Goal: Transaction & Acquisition: Purchase product/service

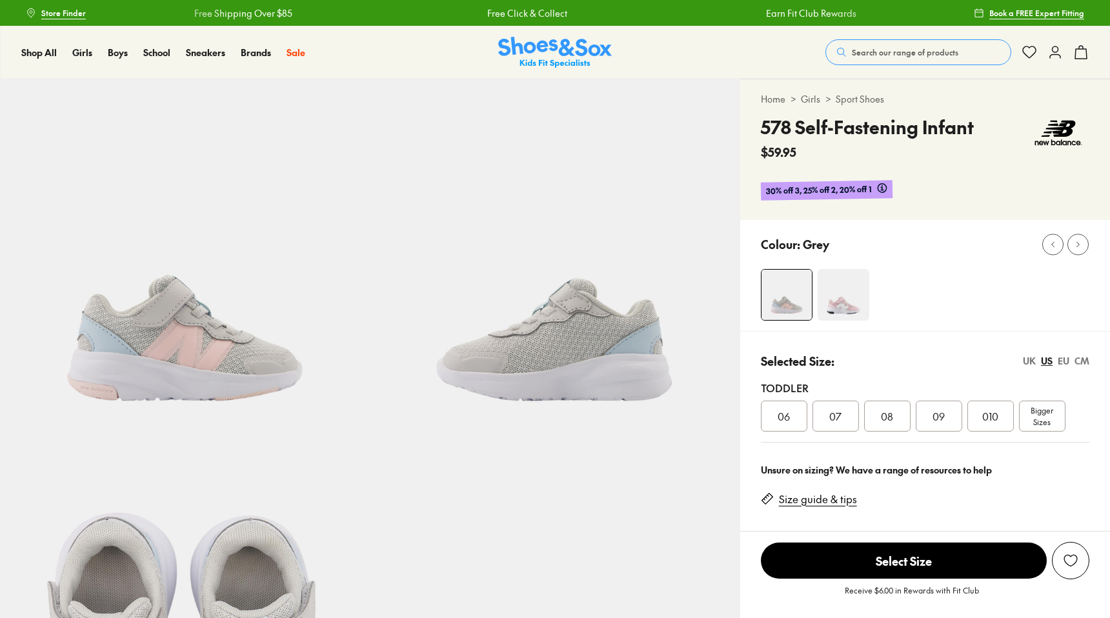
select select "*"
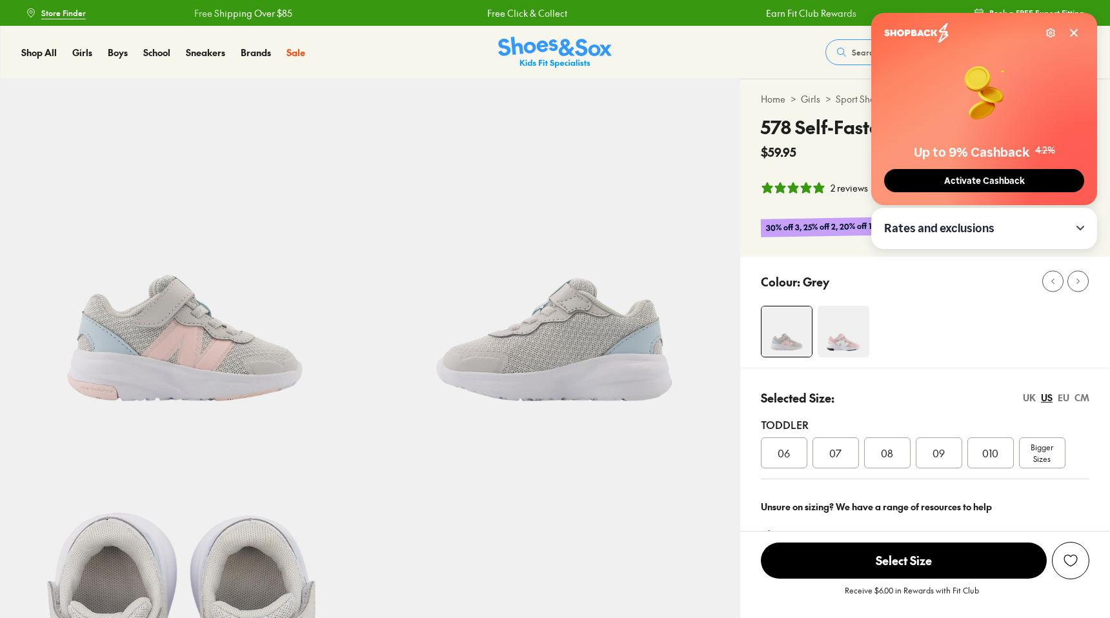
click at [1017, 183] on span "Activate Cashback" at bounding box center [984, 181] width 88 height 11
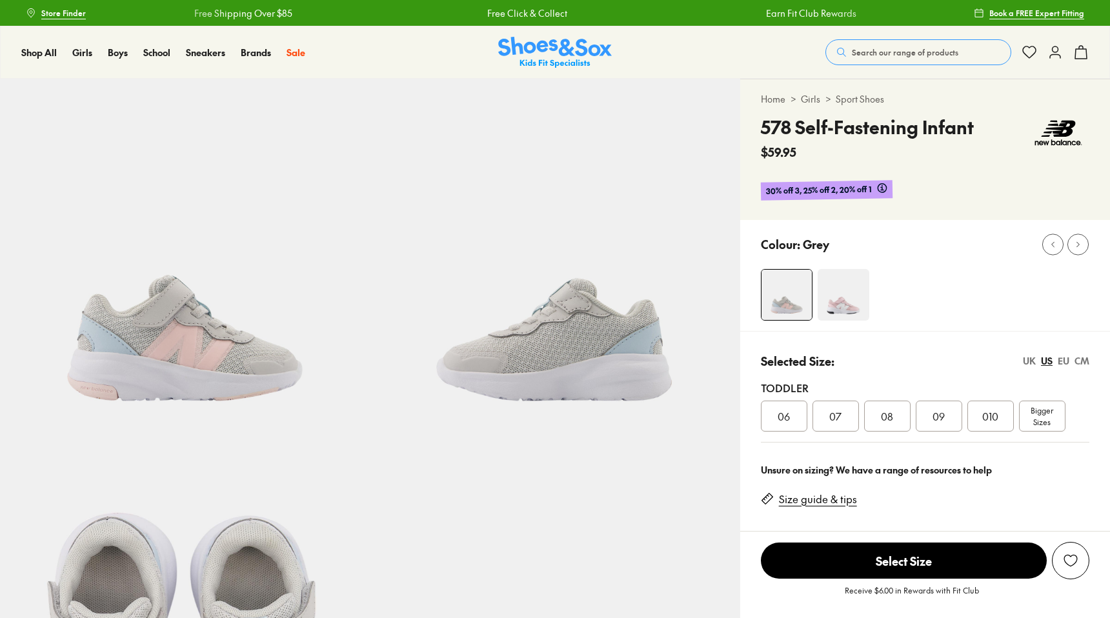
select select "*"
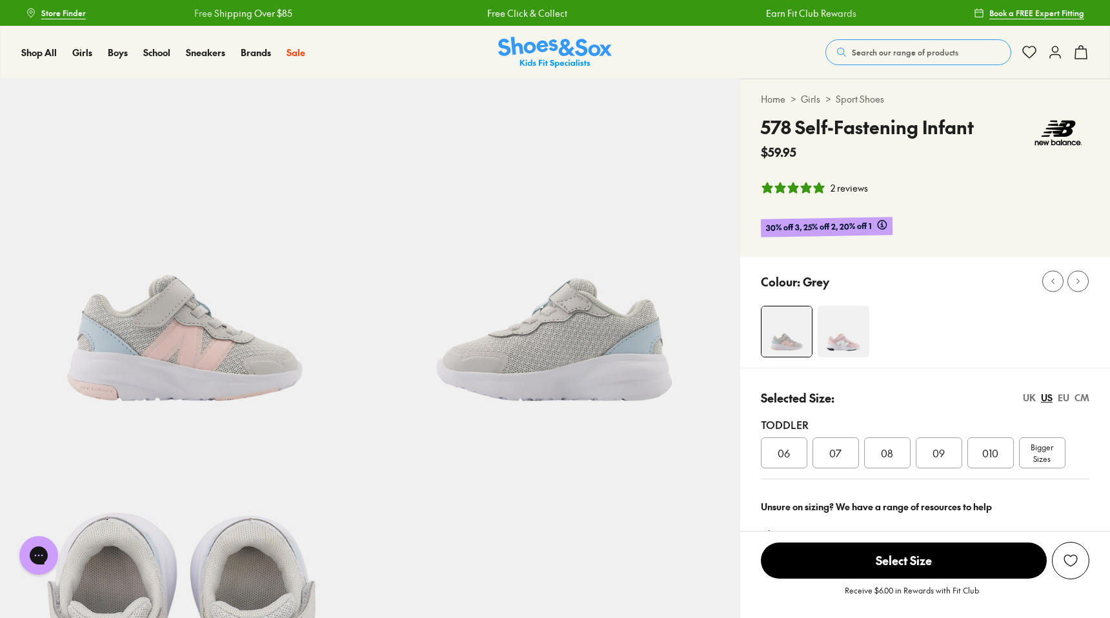
click at [1082, 53] on icon at bounding box center [1080, 52] width 15 height 15
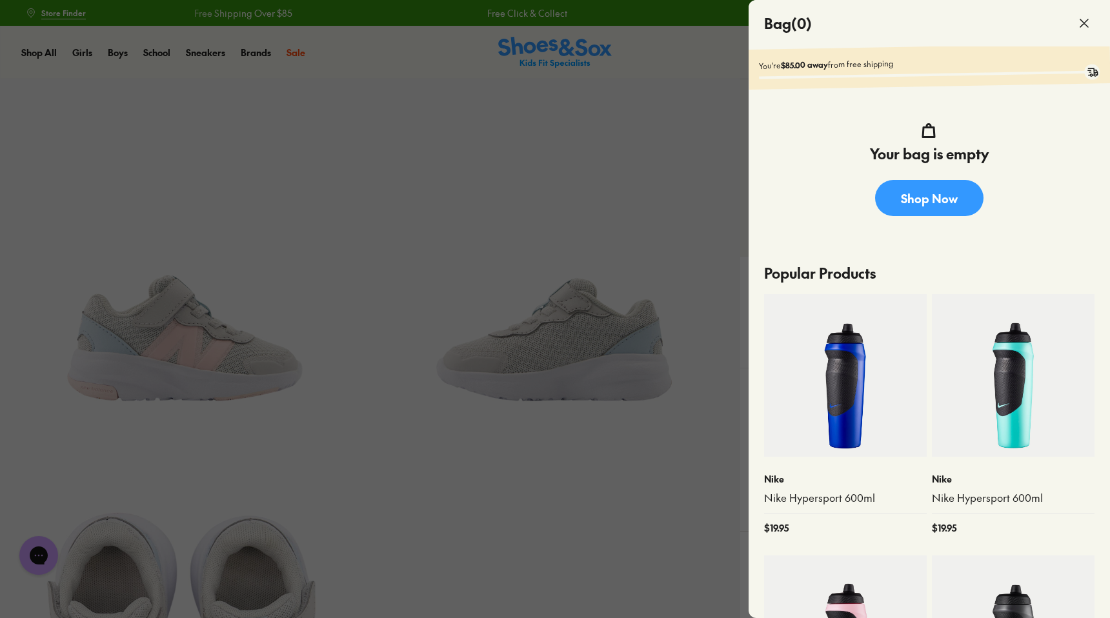
click at [651, 63] on div at bounding box center [555, 309] width 1110 height 618
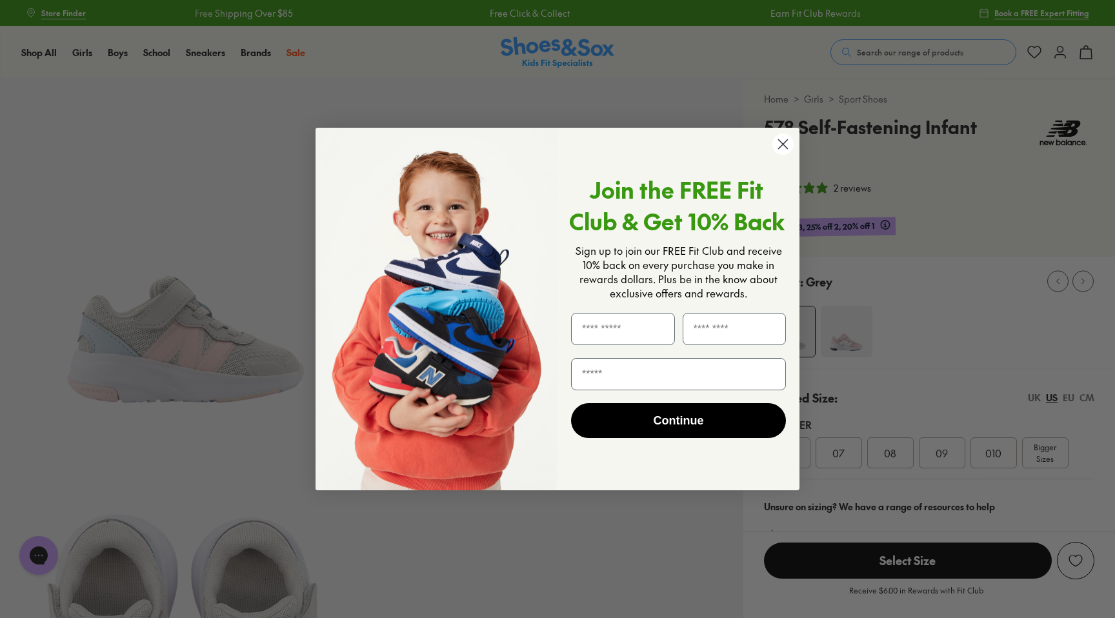
click at [782, 141] on circle "Close dialog" at bounding box center [782, 144] width 21 height 21
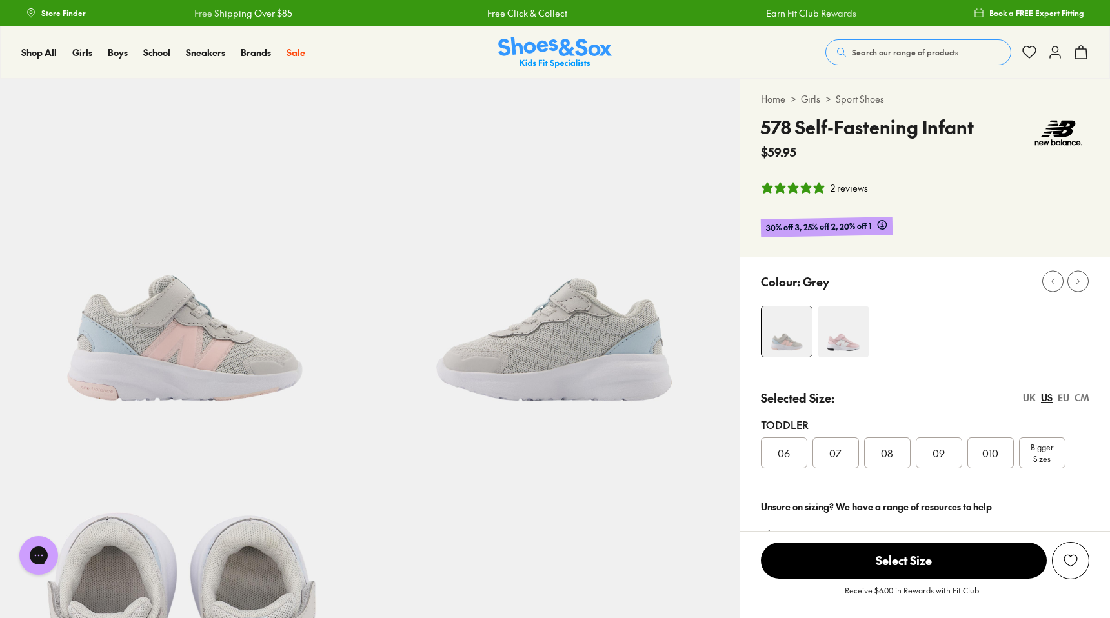
click at [1056, 50] on icon at bounding box center [1054, 52] width 15 height 15
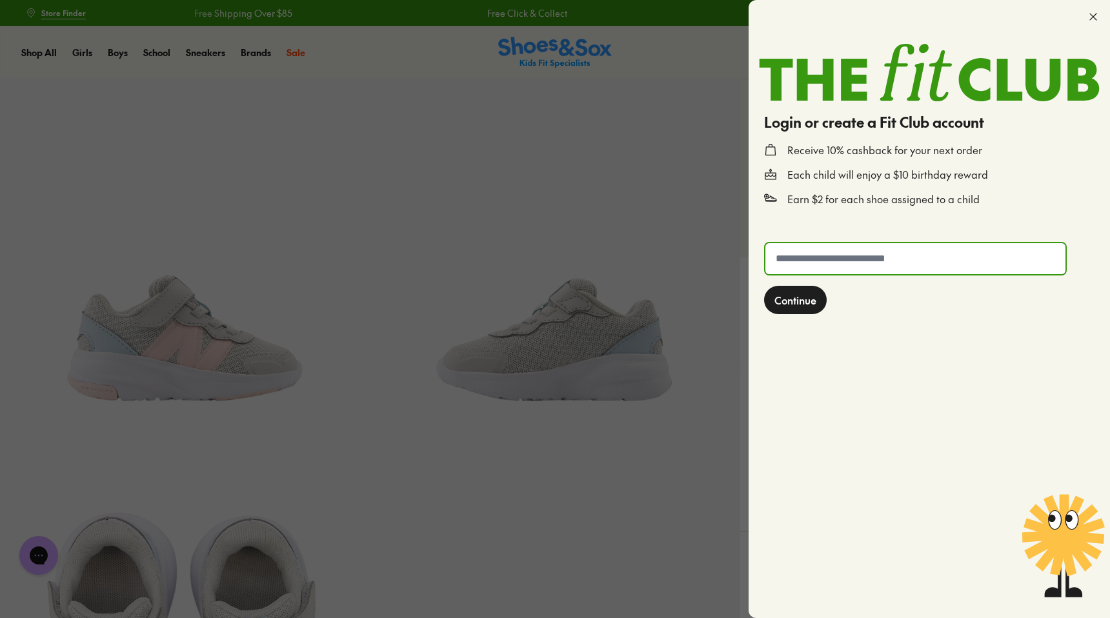
click at [879, 262] on input "text" at bounding box center [915, 258] width 300 height 31
type input "**********"
click at [795, 306] on span "Continue" at bounding box center [795, 299] width 42 height 15
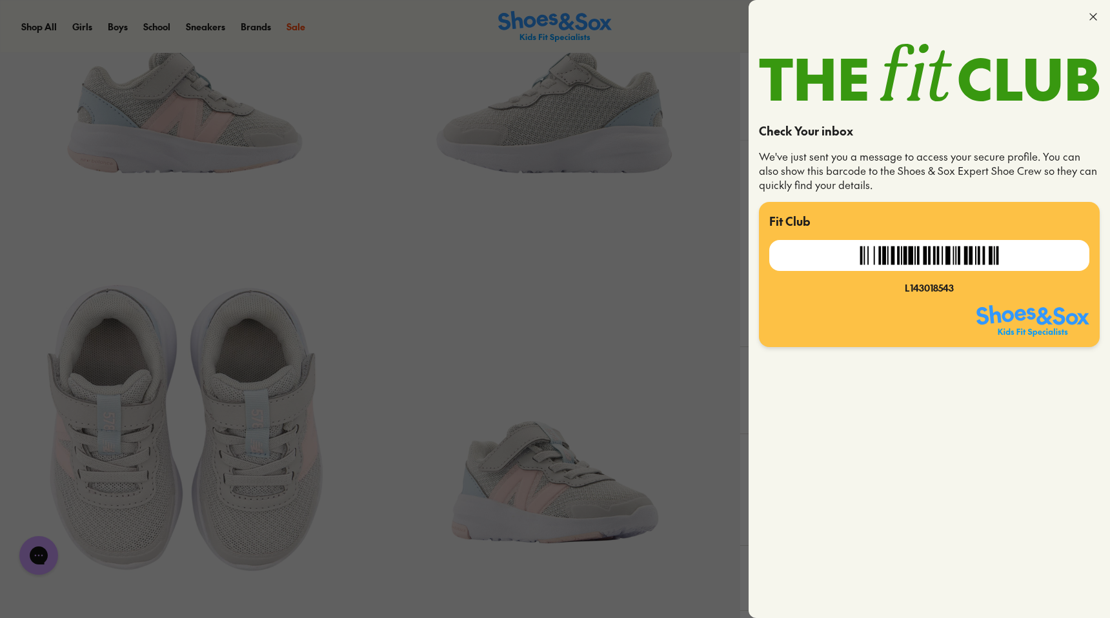
scroll to position [235, 0]
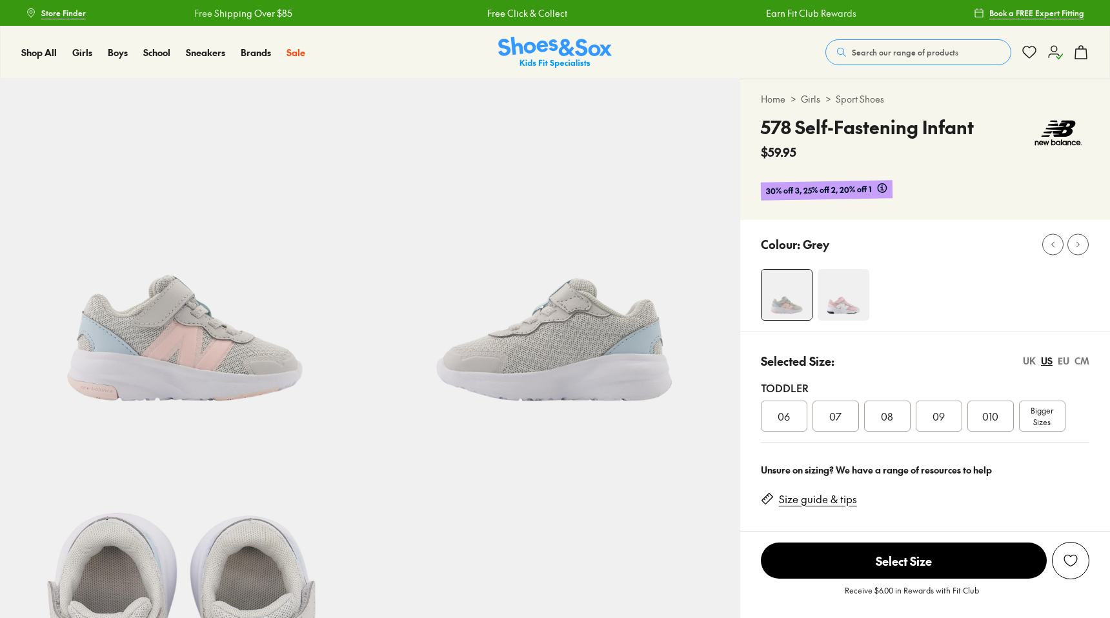
select select "*"
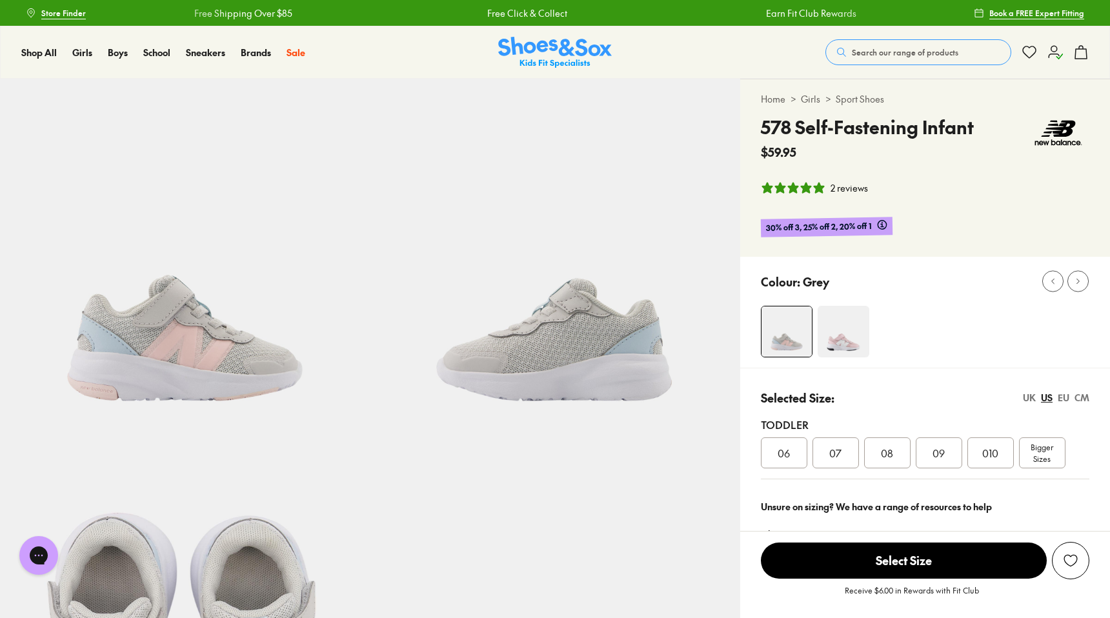
click at [889, 457] on span "08" at bounding box center [887, 452] width 12 height 15
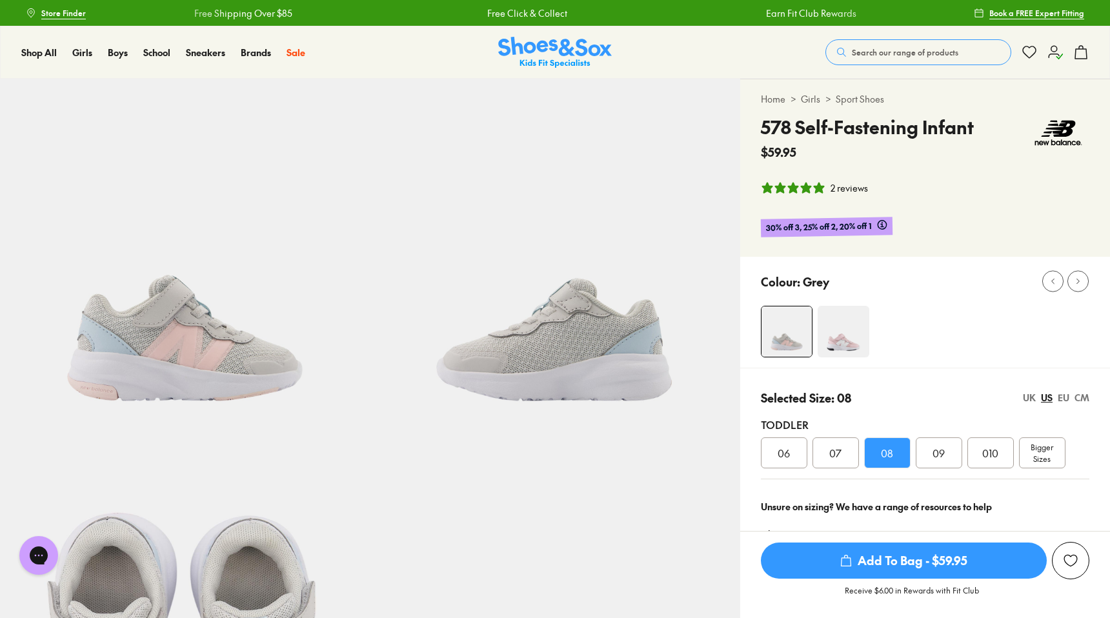
click at [902, 565] on span "Add To Bag - $59.95" at bounding box center [904, 561] width 286 height 36
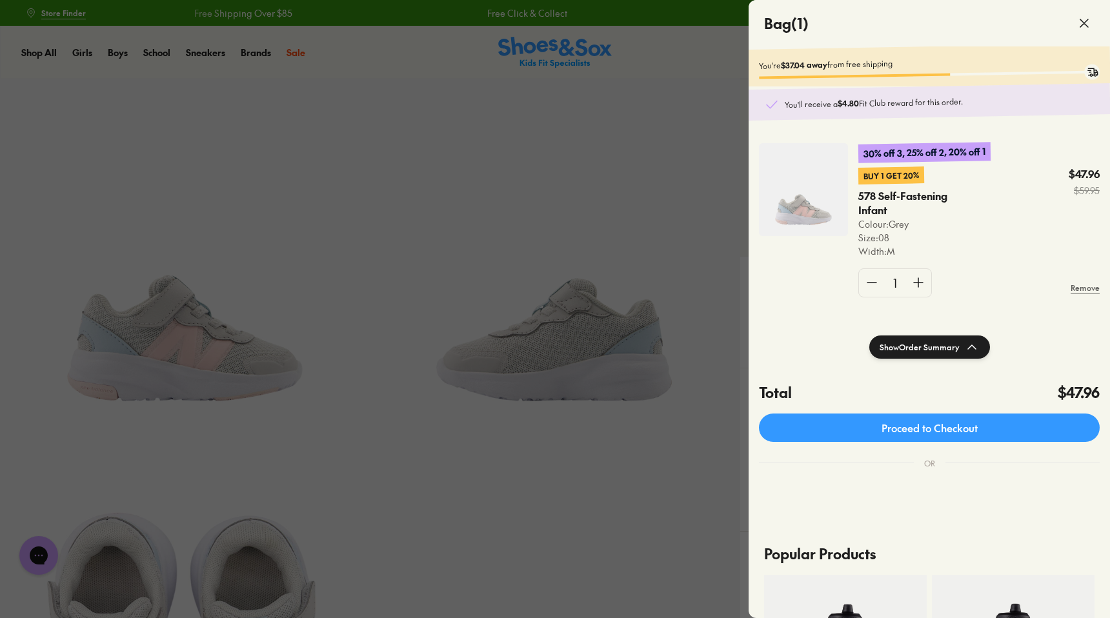
click at [1085, 26] on icon at bounding box center [1083, 22] width 15 height 15
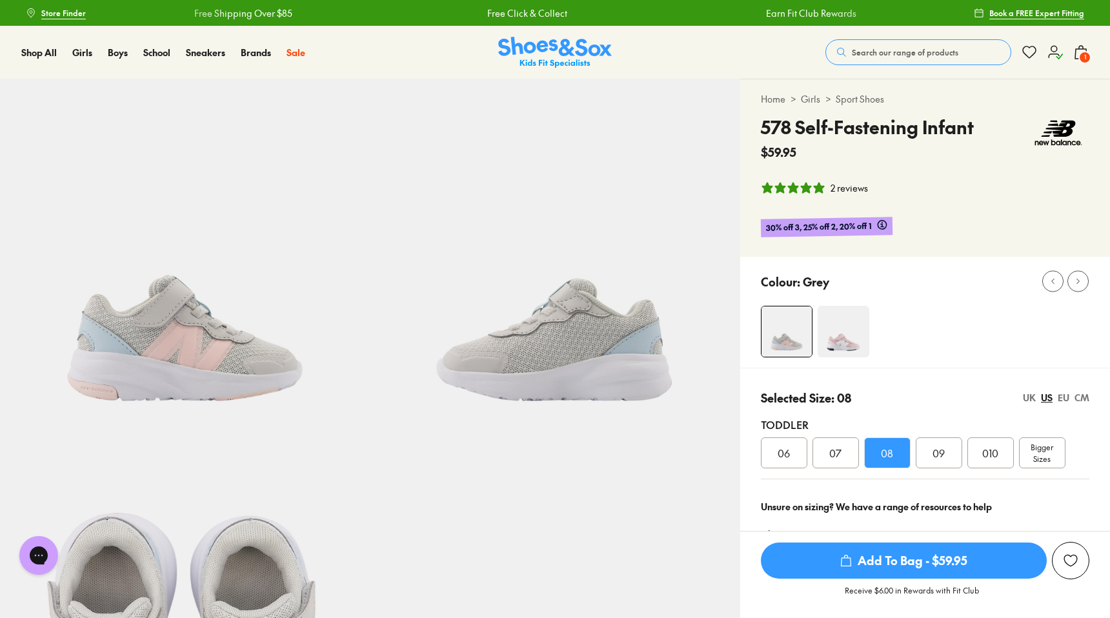
click at [899, 56] on span "Search our range of products" at bounding box center [905, 52] width 106 height 12
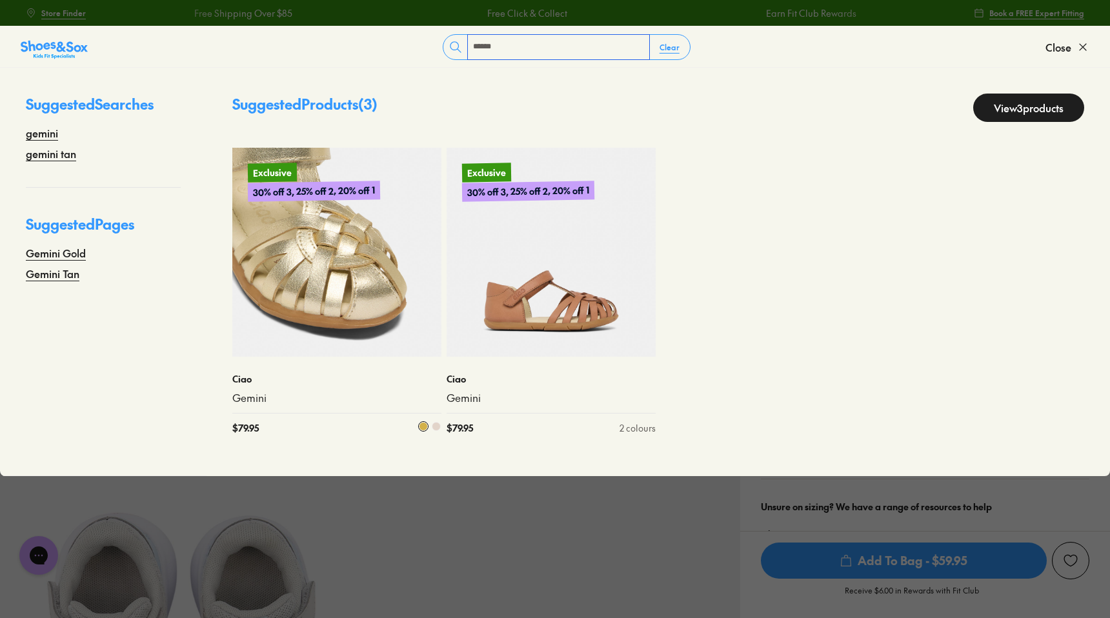
type input "******"
click at [336, 271] on img at bounding box center [336, 252] width 209 height 209
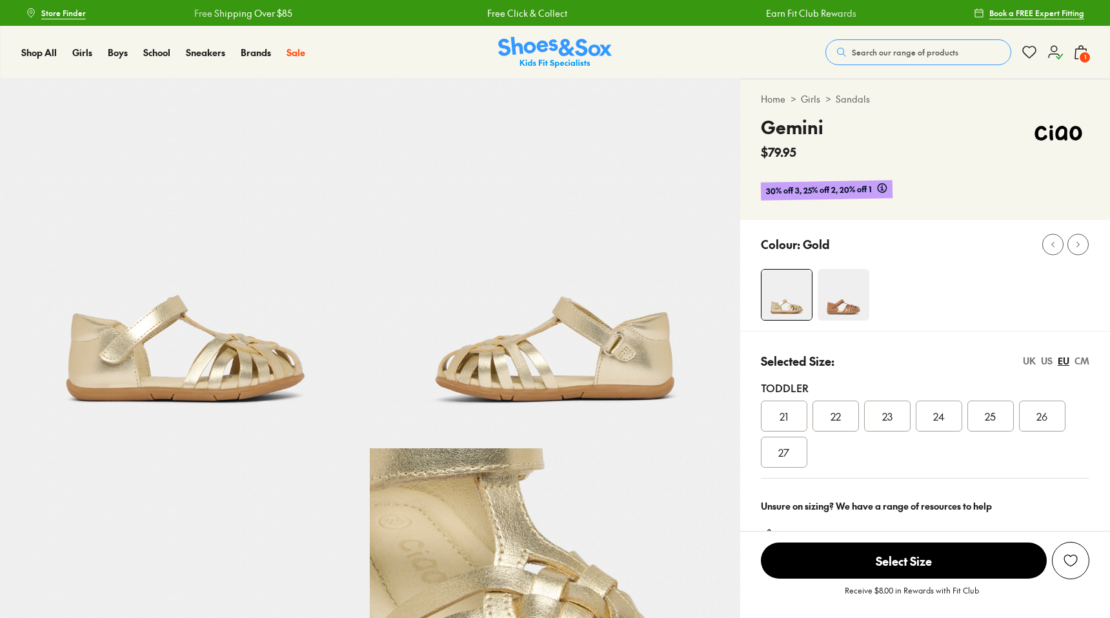
select select "*"
click at [938, 421] on span "24" at bounding box center [939, 415] width 12 height 15
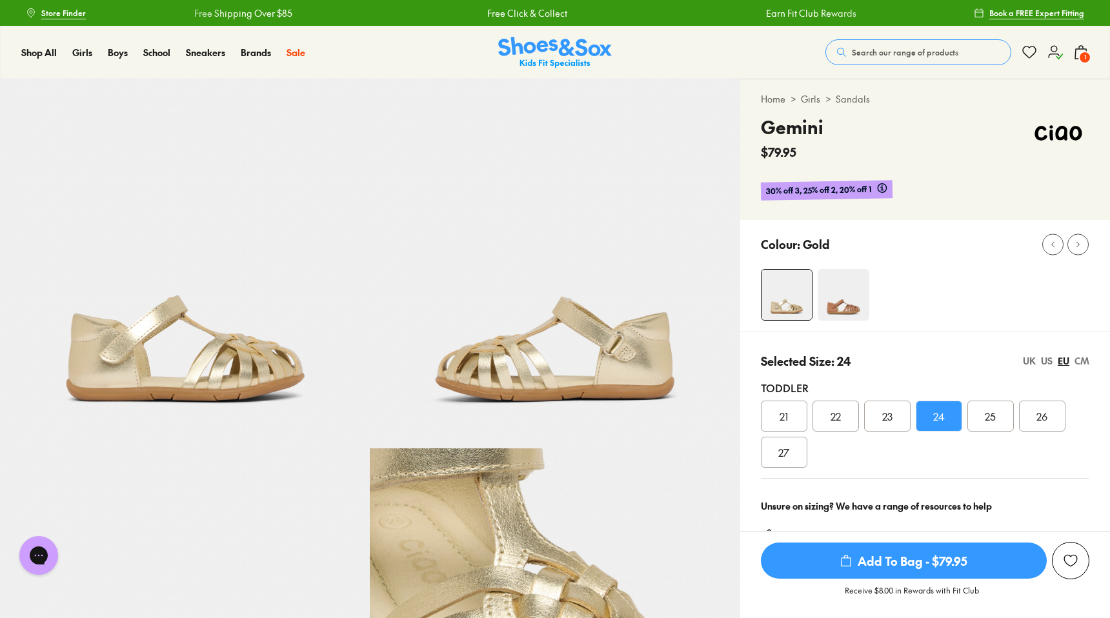
click at [933, 563] on span "Add To Bag - $79.95" at bounding box center [904, 561] width 286 height 36
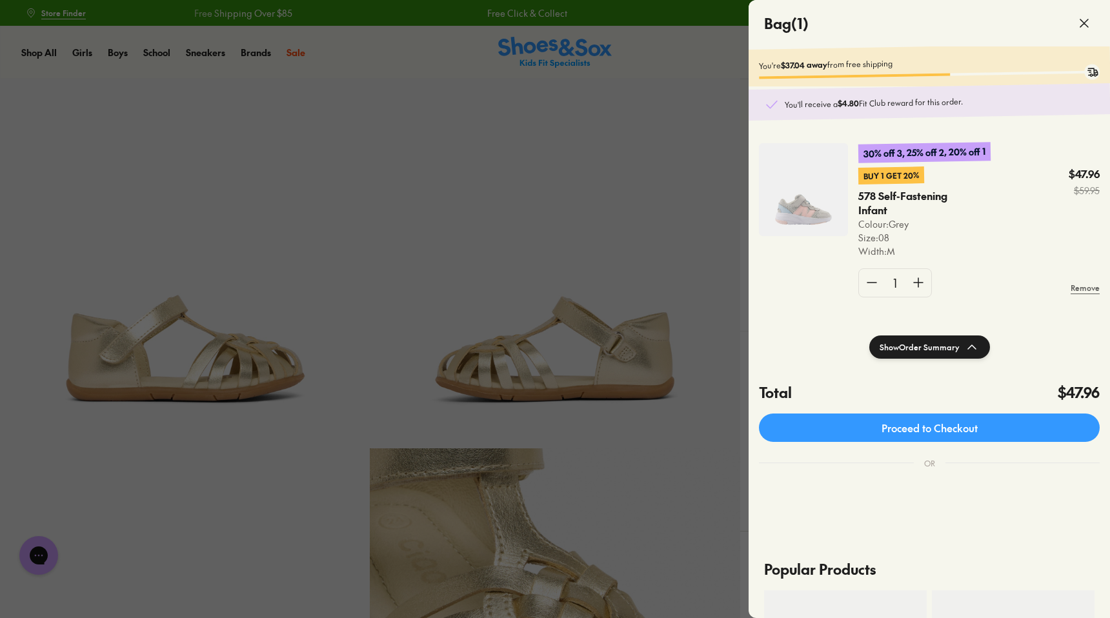
click at [1087, 23] on icon at bounding box center [1083, 22] width 15 height 15
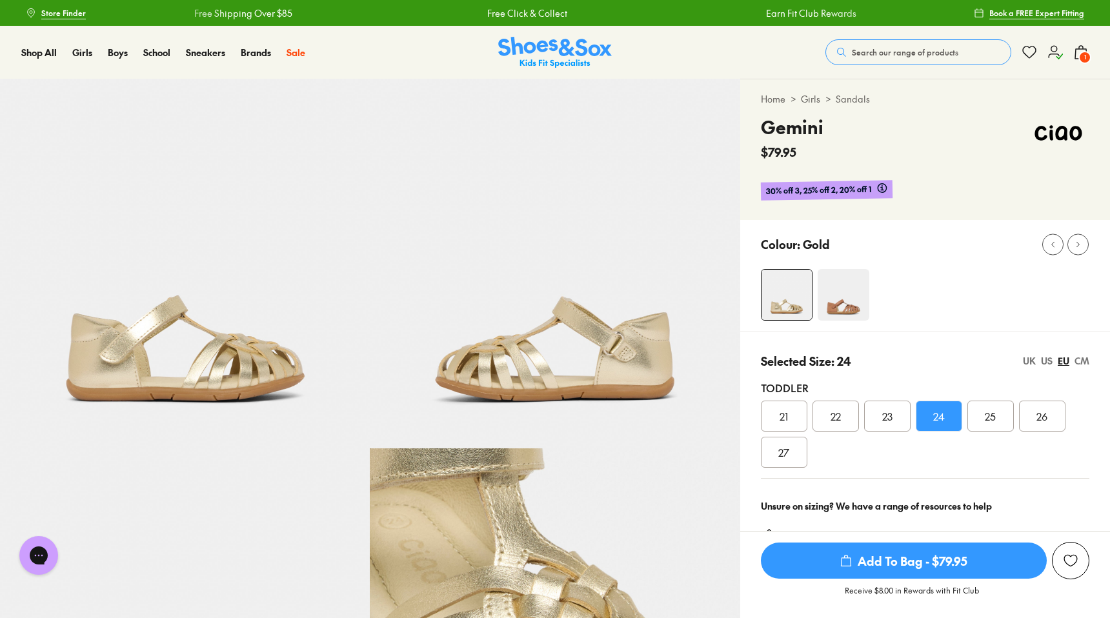
click at [938, 55] on span "Search our range of products" at bounding box center [905, 52] width 106 height 12
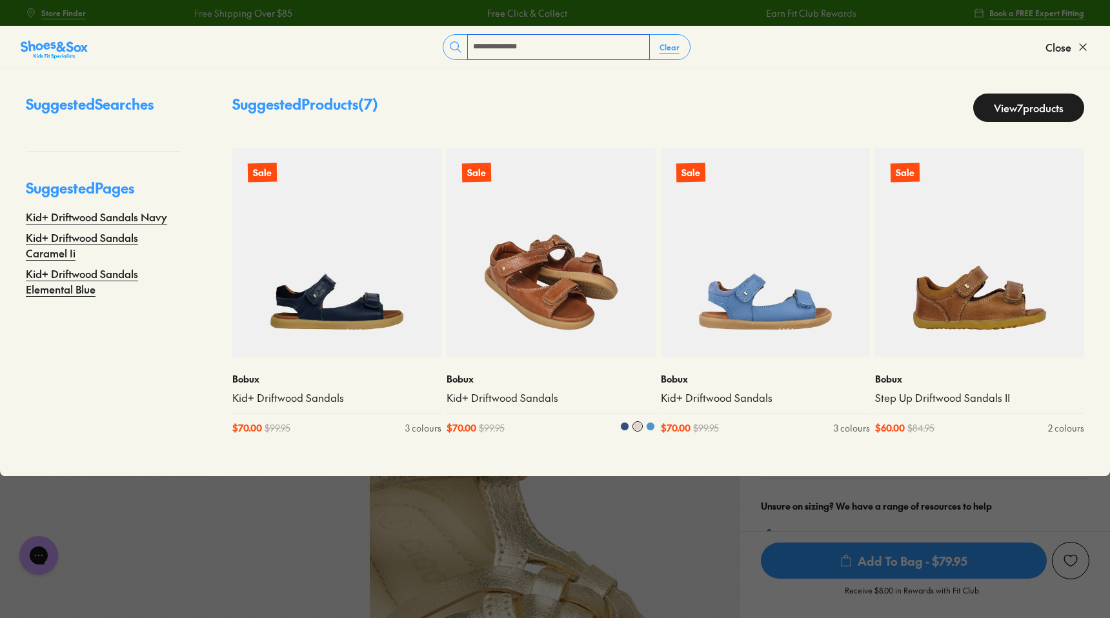
type input "**********"
click at [548, 275] on img at bounding box center [551, 252] width 209 height 209
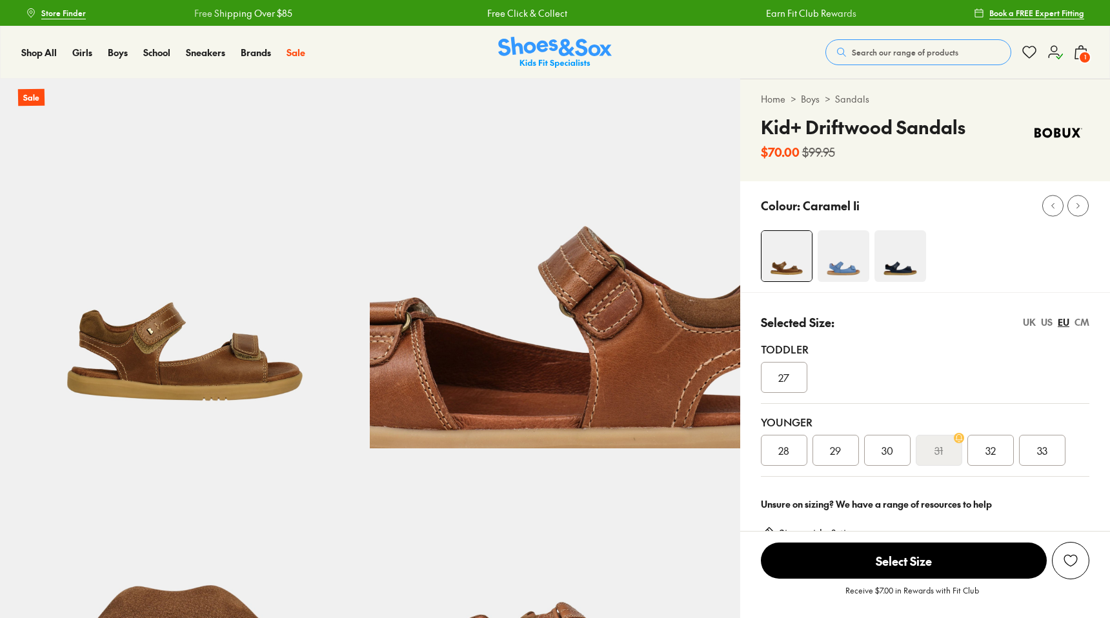
select select "*"
click at [838, 452] on span "29" at bounding box center [835, 450] width 11 height 15
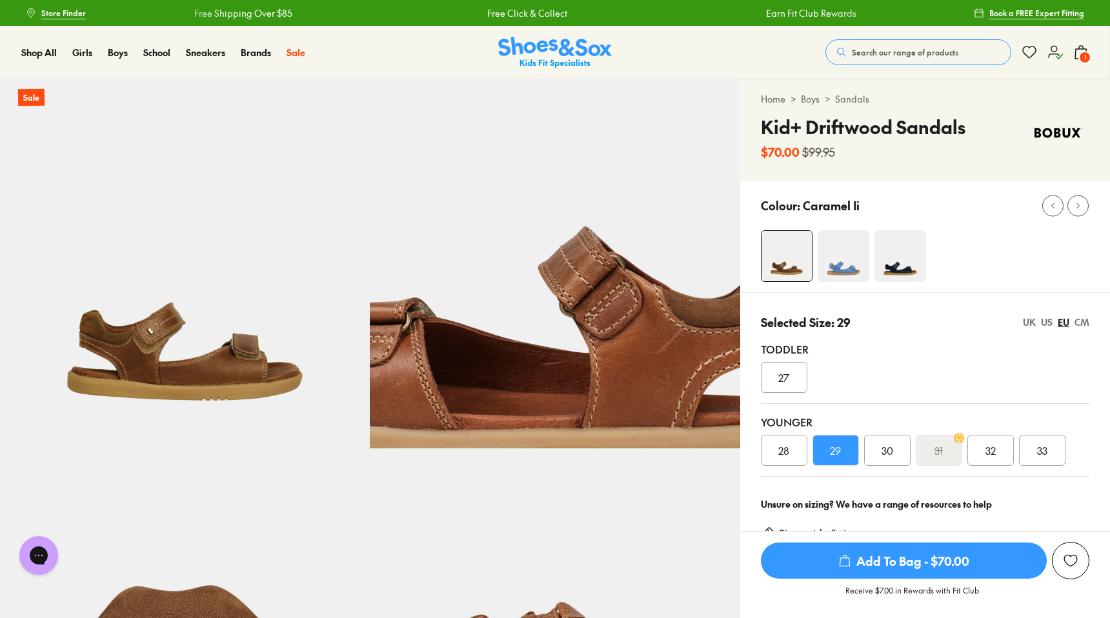
click at [1046, 324] on div "US" at bounding box center [1047, 323] width 12 height 14
click at [932, 568] on span "Add To Bag - $70.00" at bounding box center [904, 561] width 286 height 36
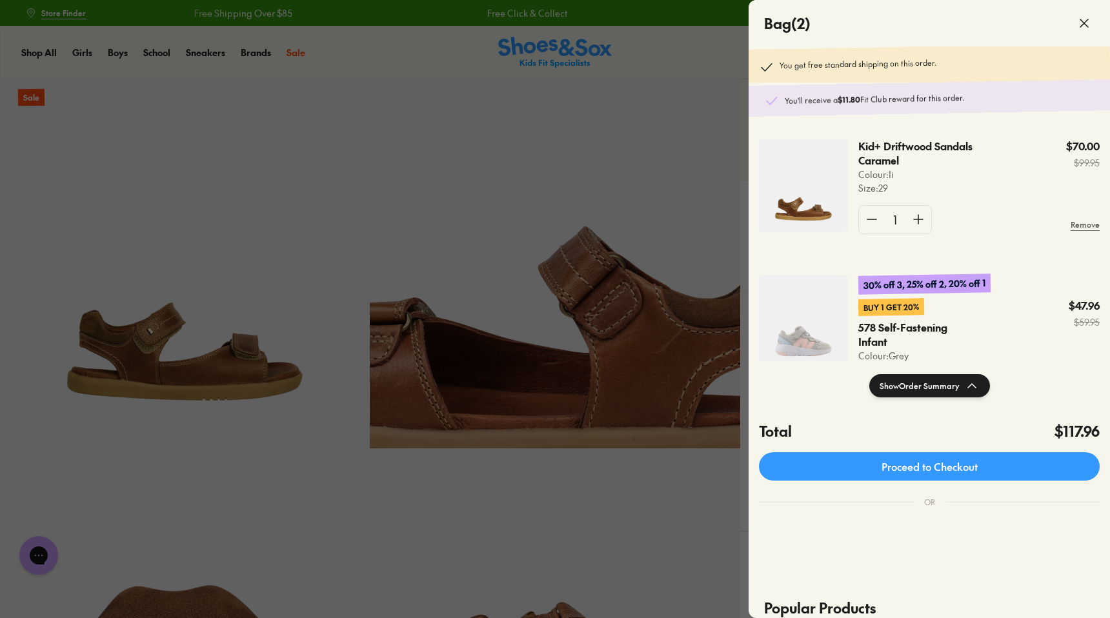
click at [1082, 25] on use at bounding box center [1084, 23] width 8 height 8
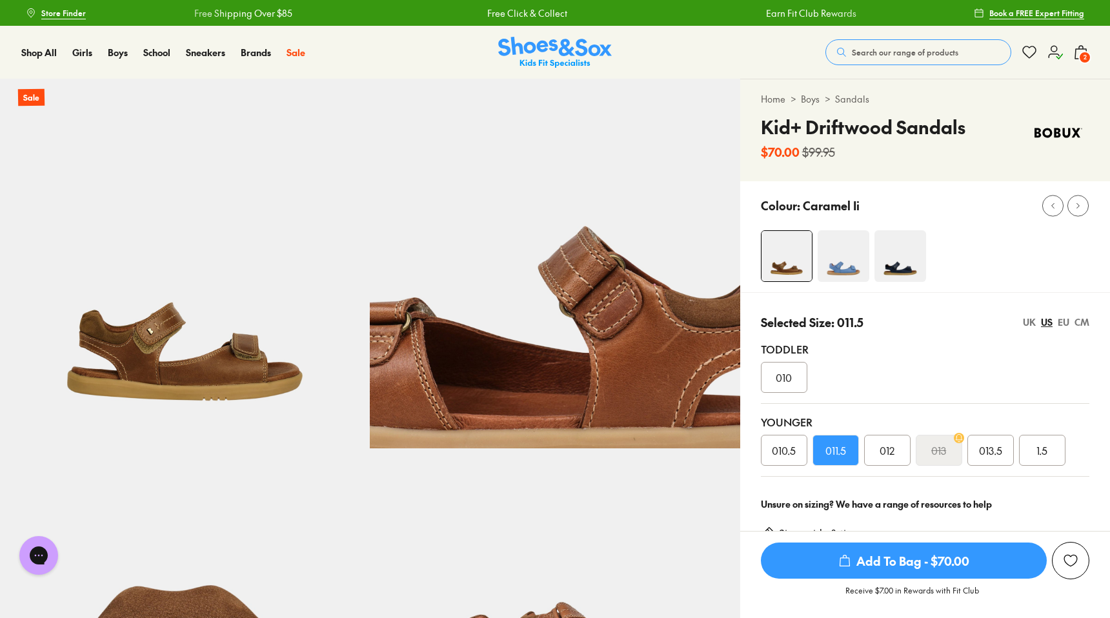
click at [858, 51] on span "Search our range of products" at bounding box center [905, 52] width 106 height 12
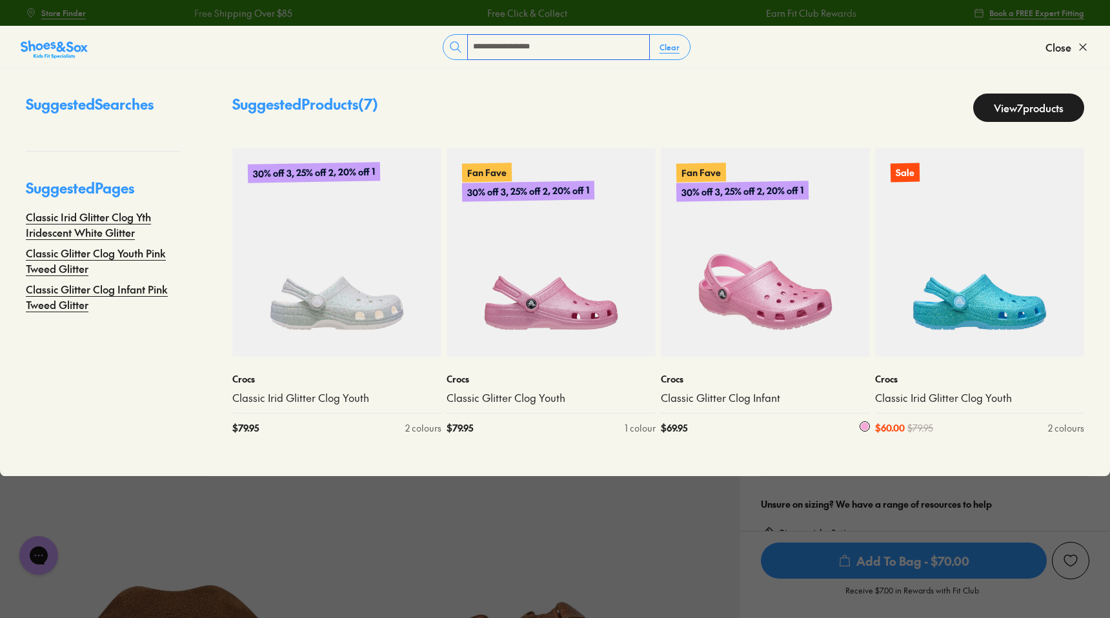
type input "**********"
click at [720, 310] on img at bounding box center [765, 252] width 209 height 209
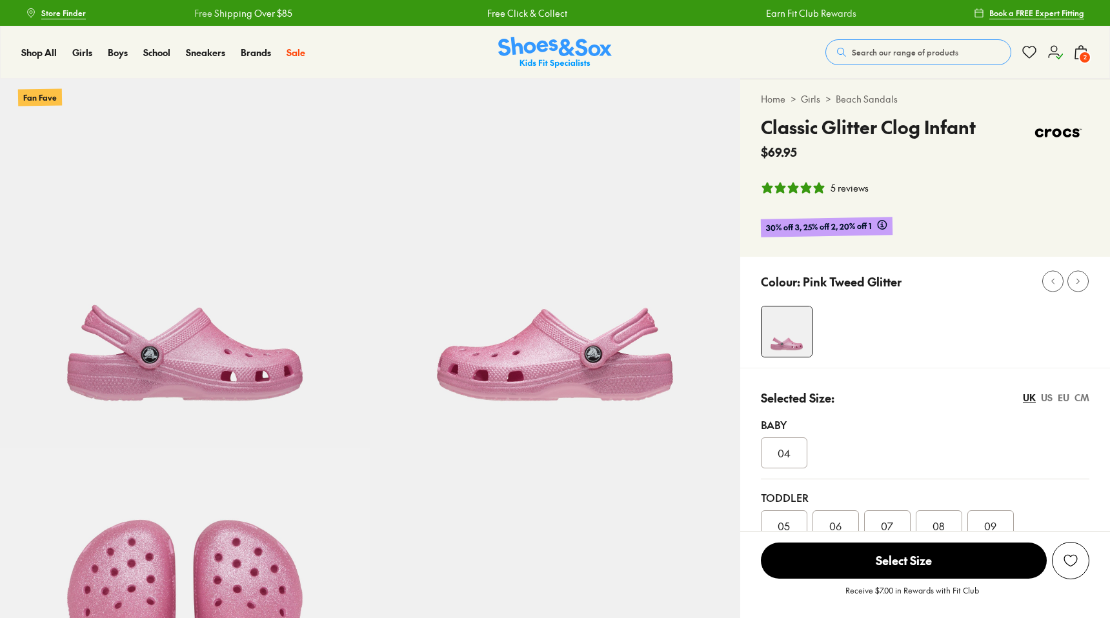
select select "*"
click at [941, 523] on span "08" at bounding box center [938, 525] width 12 height 15
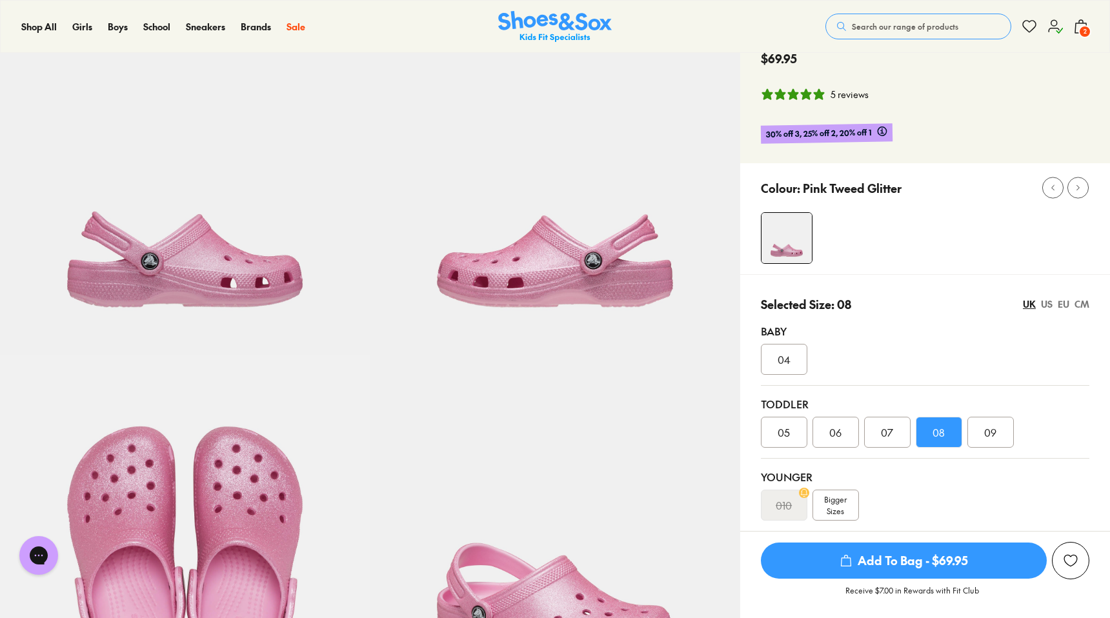
scroll to position [97, 0]
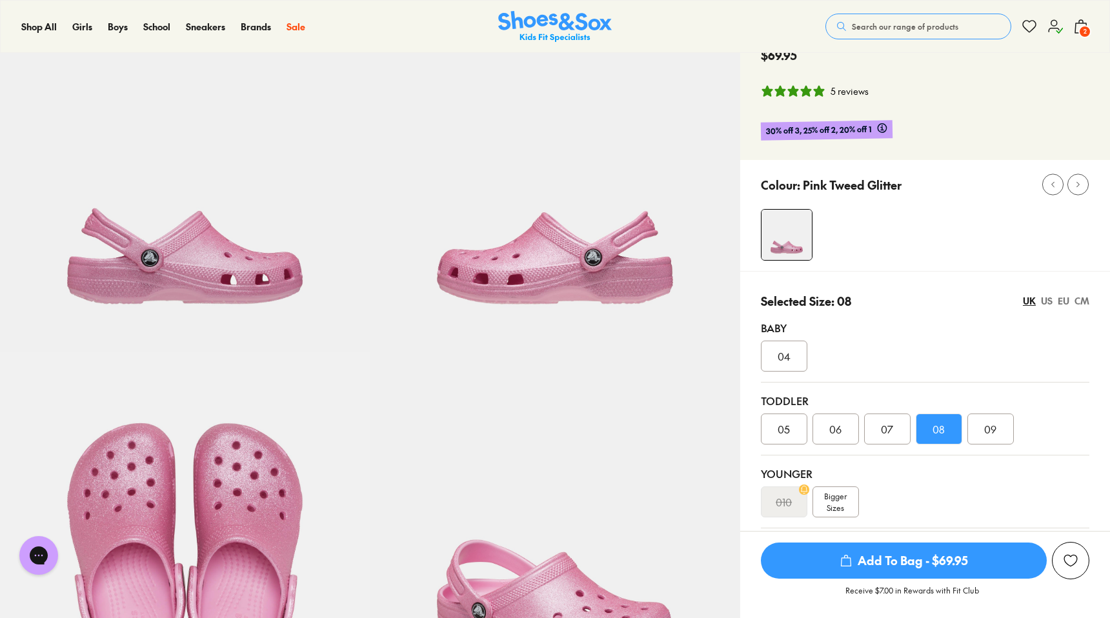
click at [949, 554] on span "Add To Bag - $69.95" at bounding box center [904, 561] width 286 height 36
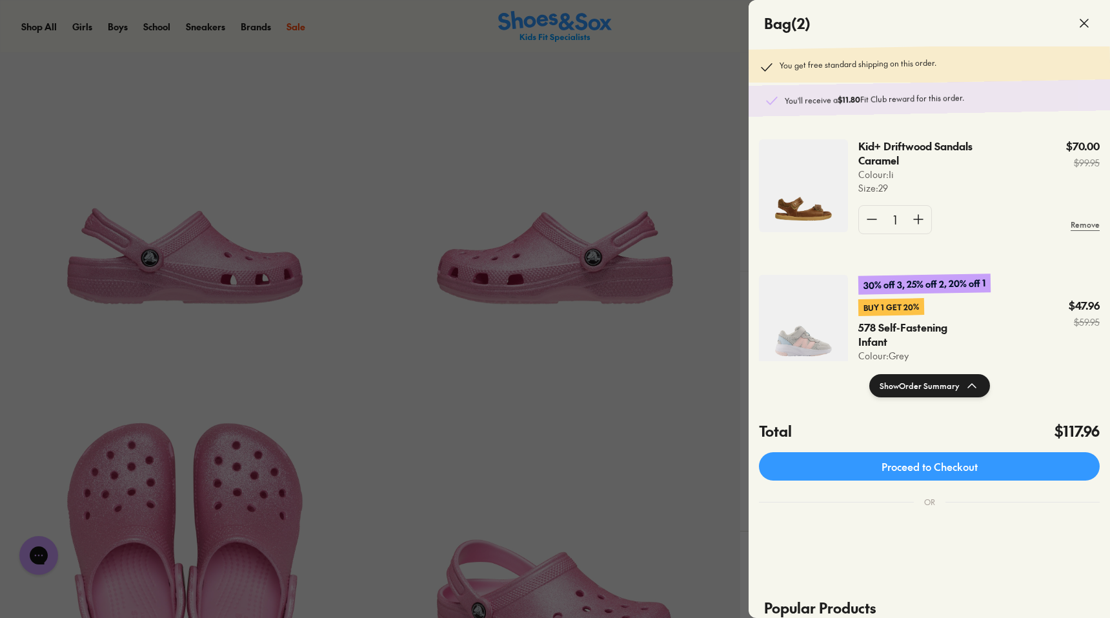
click at [1085, 23] on use at bounding box center [1084, 23] width 8 height 8
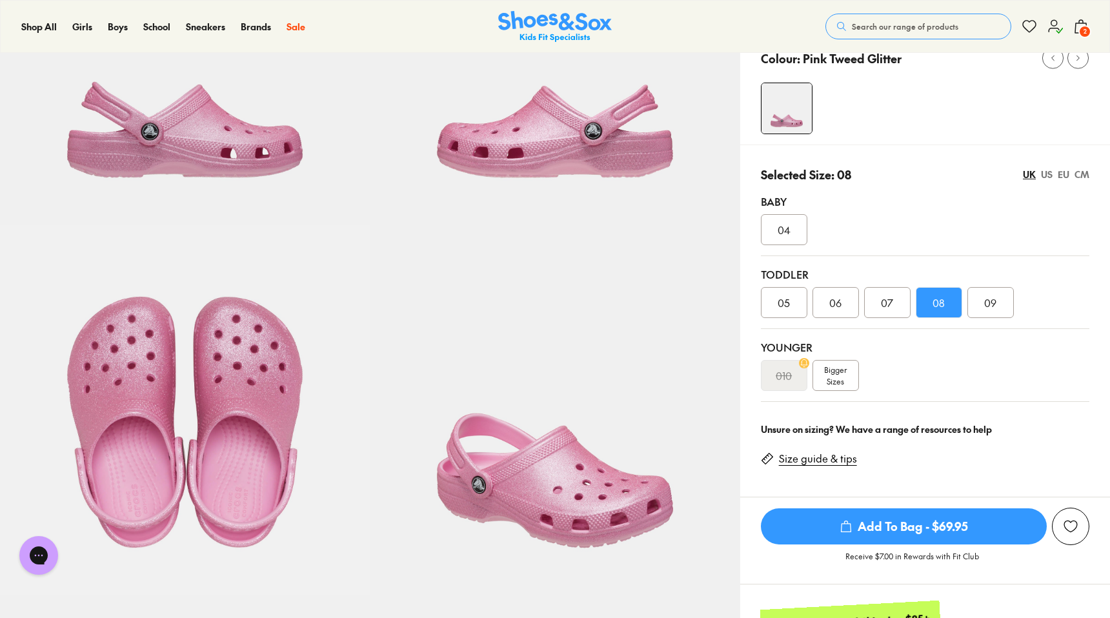
scroll to position [511, 0]
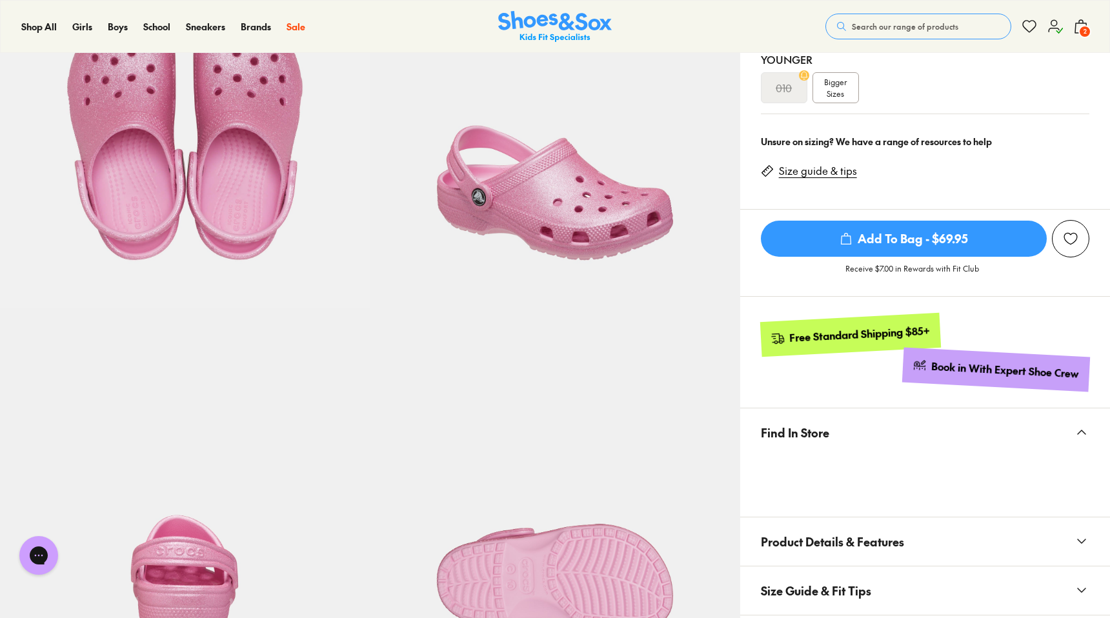
click at [934, 241] on span "Add To Bag - $69.95" at bounding box center [904, 239] width 286 height 36
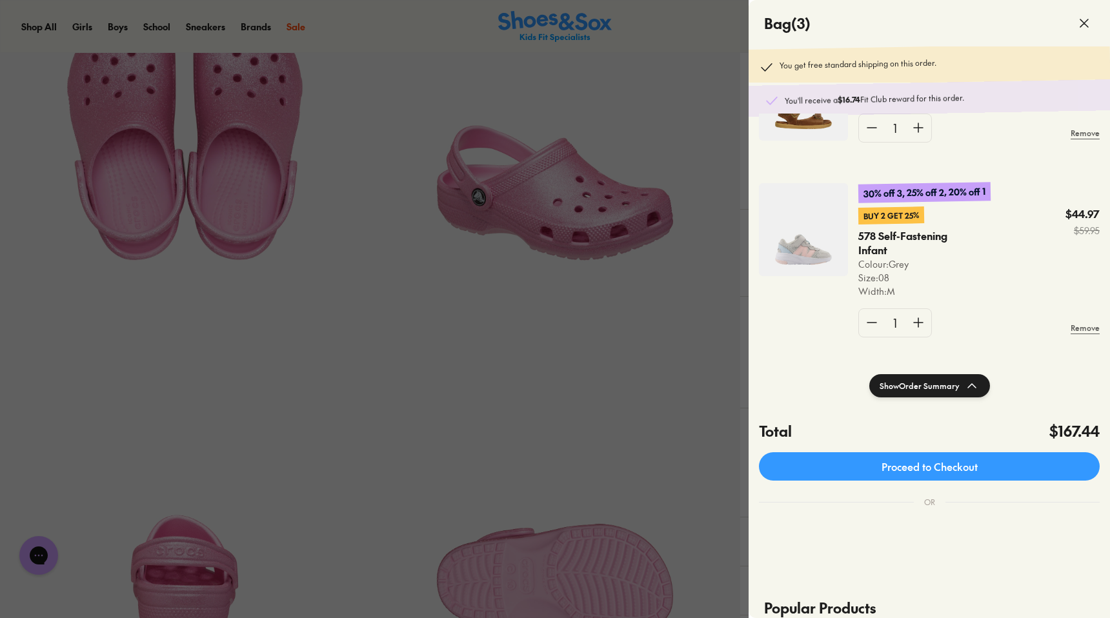
scroll to position [279, 0]
click at [1080, 25] on icon at bounding box center [1083, 22] width 15 height 15
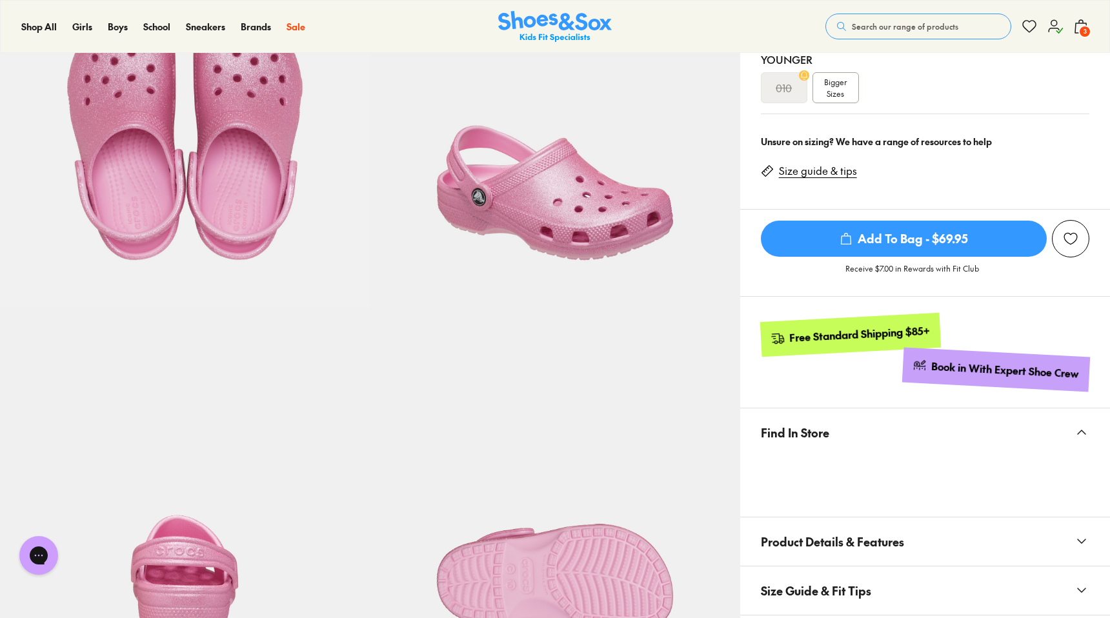
scroll to position [0, 0]
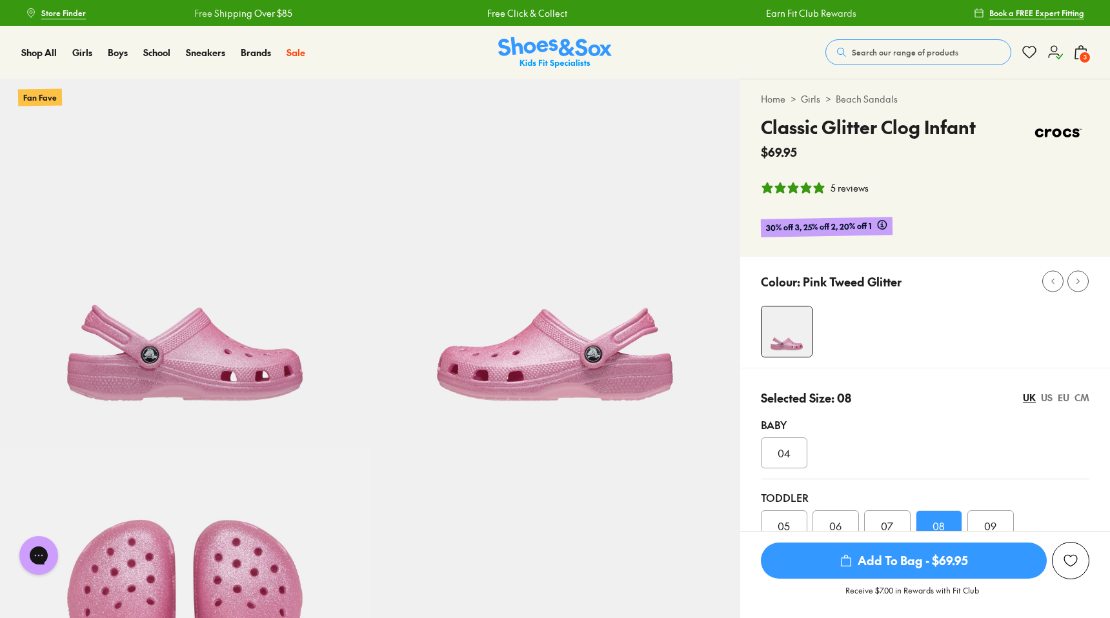
click at [865, 54] on span "Search our range of products" at bounding box center [905, 52] width 106 height 12
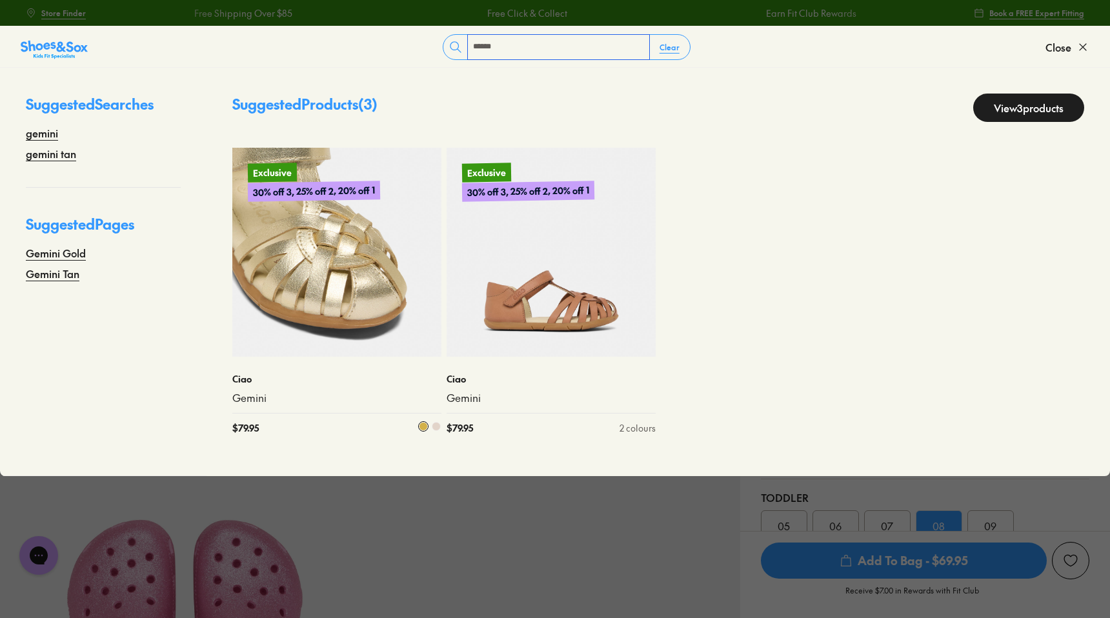
type input "******"
click at [357, 258] on img at bounding box center [336, 252] width 209 height 209
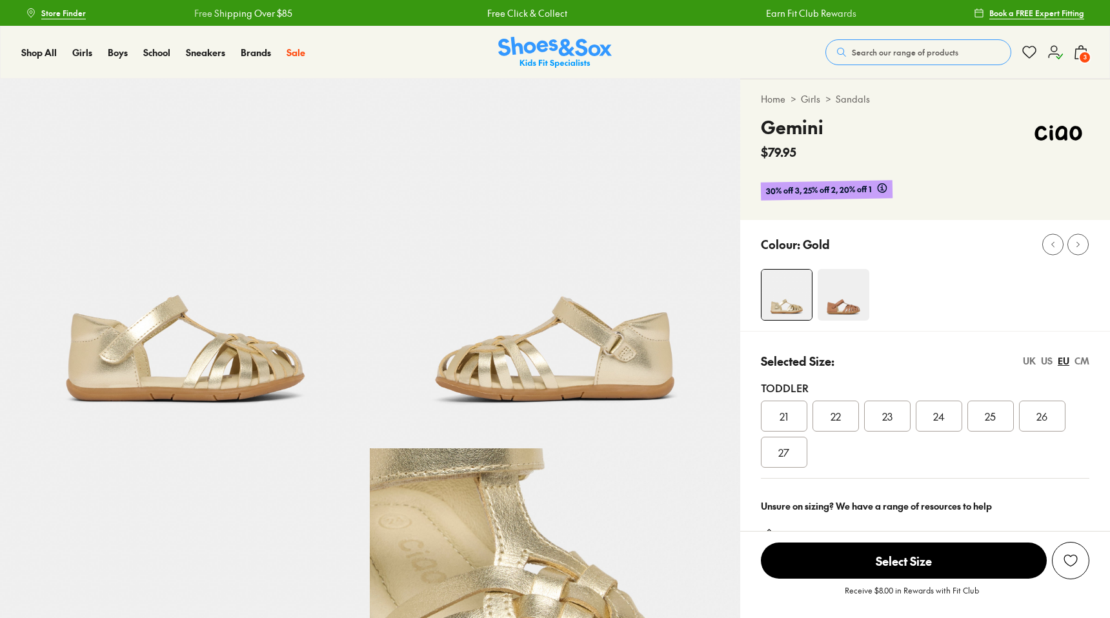
select select "*"
click at [941, 408] on span "24" at bounding box center [939, 415] width 12 height 15
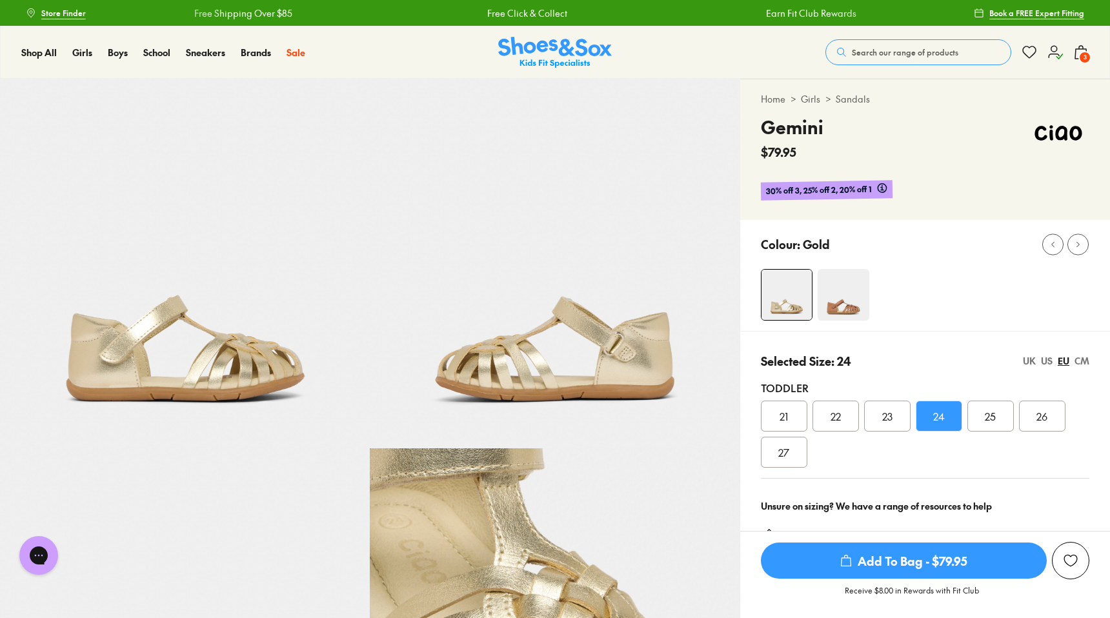
click at [942, 552] on span "Add To Bag - $79.95" at bounding box center [904, 561] width 286 height 36
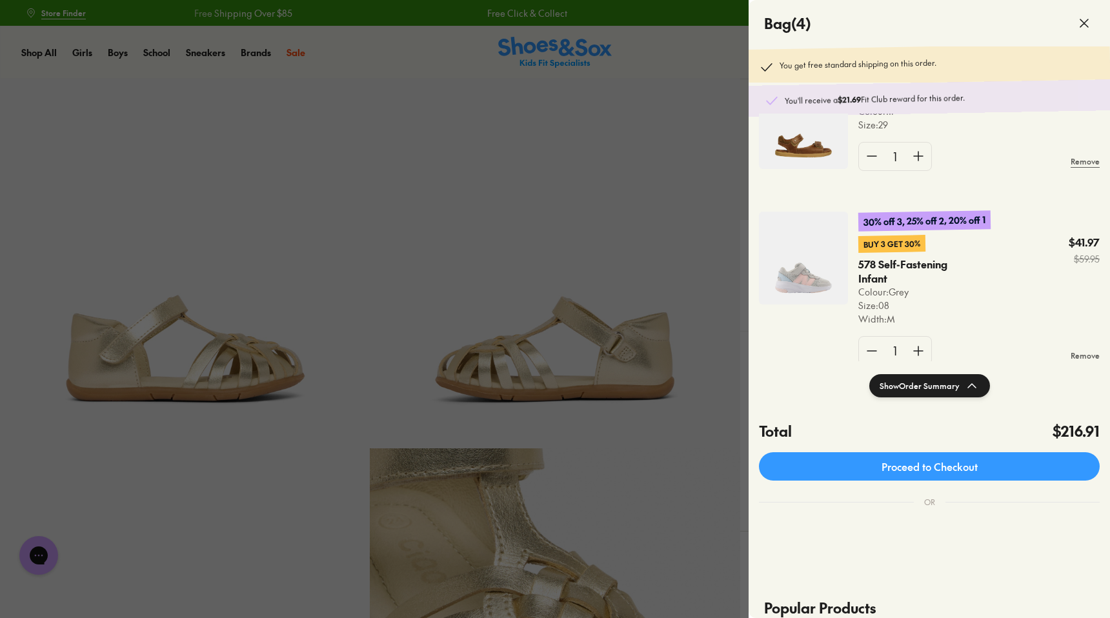
scroll to position [446, 0]
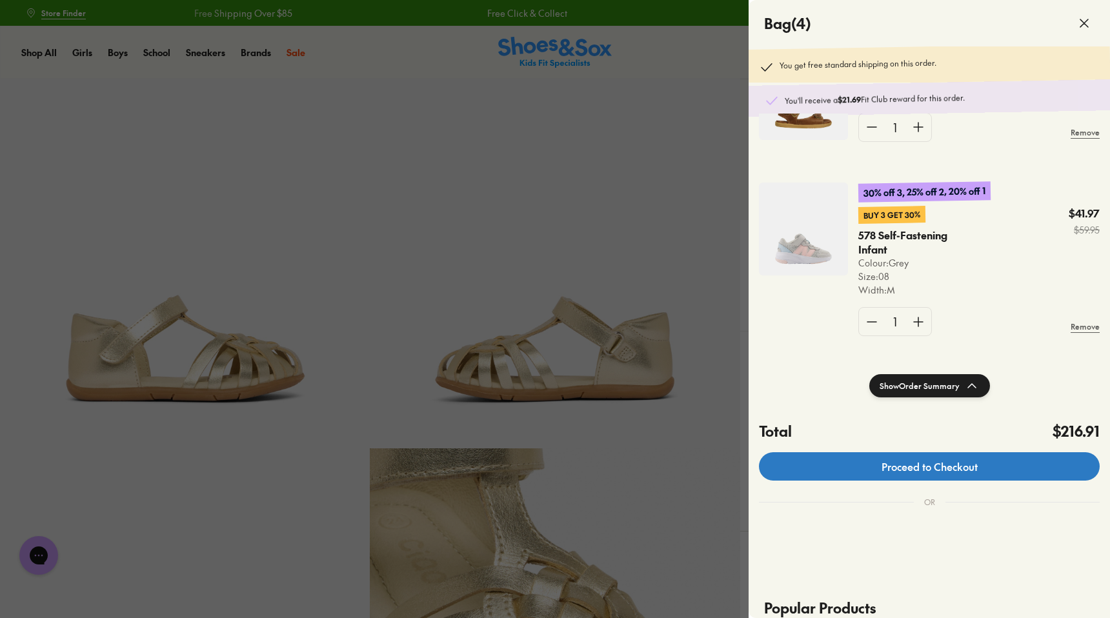
click at [970, 465] on link "Proceed to Checkout" at bounding box center [929, 466] width 341 height 28
